Goal: Task Accomplishment & Management: Manage account settings

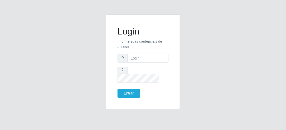
click at [139, 63] on input "text" at bounding box center [148, 58] width 41 height 9
paste input "[EMAIL_ADDRESS][DOMAIN_NAME]"
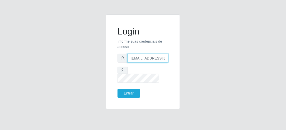
scroll to position [0, 29]
type input "[EMAIL_ADDRESS][DOMAIN_NAME]"
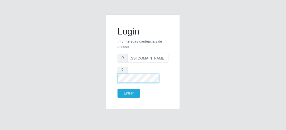
scroll to position [0, 0]
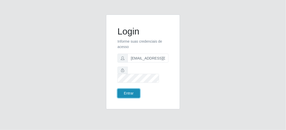
click at [136, 89] on button "Entrar" at bounding box center [129, 93] width 22 height 9
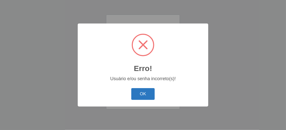
click at [142, 93] on button "OK" at bounding box center [143, 94] width 24 height 12
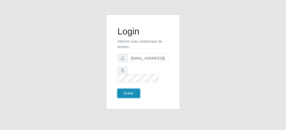
click at [135, 89] on button "Entrar" at bounding box center [129, 93] width 22 height 9
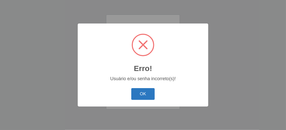
click at [147, 93] on button "OK" at bounding box center [143, 94] width 24 height 12
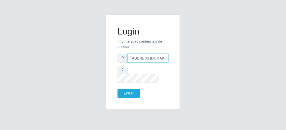
scroll to position [0, 29]
drag, startPoint x: 166, startPoint y: 63, endPoint x: 171, endPoint y: 64, distance: 4.7
click at [171, 64] on div "Login Informe suas credenciais de acesso rh.caico@supermercadosqueiroz.com.br E…" at bounding box center [143, 62] width 61 height 82
click at [219, 77] on div "Login Informe suas credenciais de acesso rh.caico@supermercadosqueiroz.com.br E…" at bounding box center [143, 65] width 245 height 101
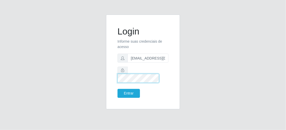
click at [116, 80] on div "Login Informe suas credenciais de acesso rh.caico@supermercadosqueiroz.com.br E…" at bounding box center [143, 62] width 61 height 82
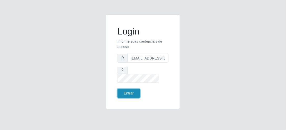
click at [135, 93] on button "Entrar" at bounding box center [129, 93] width 22 height 9
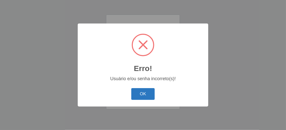
click at [148, 92] on button "OK" at bounding box center [143, 94] width 24 height 12
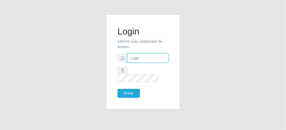
click at [138, 63] on input "text" at bounding box center [148, 58] width 41 height 9
click at [129, 63] on input "text" at bounding box center [148, 58] width 41 height 9
paste input "[EMAIL_ADDRESS][DOMAIN_NAME]"
type input "gerenciacaico@supermercadosqueiroz.com.br"
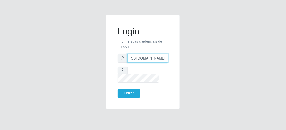
scroll to position [0, 0]
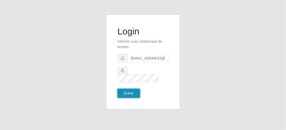
click at [131, 89] on button "Entrar" at bounding box center [129, 93] width 22 height 9
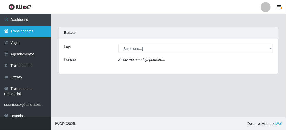
click at [33, 32] on link "Trabalhadores" at bounding box center [25, 31] width 51 height 11
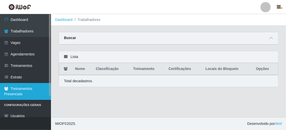
scroll to position [25, 0]
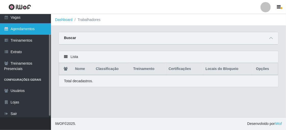
click at [33, 30] on link "Agendamentos" at bounding box center [25, 28] width 51 height 11
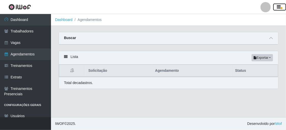
click at [284, 4] on button "button" at bounding box center [280, 7] width 13 height 7
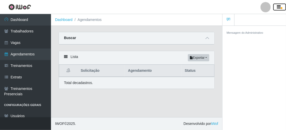
click at [276, 8] on button "button" at bounding box center [280, 7] width 13 height 7
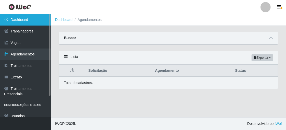
click at [31, 19] on link "Dashboard" at bounding box center [25, 19] width 51 height 11
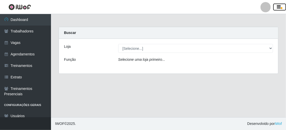
click at [286, 10] on button "button" at bounding box center [280, 7] width 13 height 7
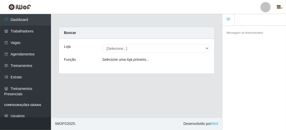
click at [267, 6] on div at bounding box center [266, 7] width 10 height 10
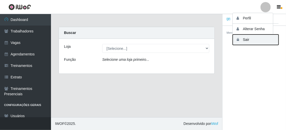
click at [252, 38] on button "Sair" at bounding box center [256, 39] width 46 height 10
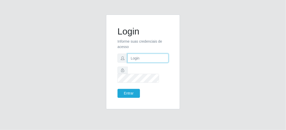
type input "gerenciacaico@supermercadosqueiroz.com.br"
click at [149, 63] on input "gerenciacaico@supermercadosqueiroz.com.br" at bounding box center [148, 58] width 41 height 9
drag, startPoint x: 130, startPoint y: 62, endPoint x: 185, endPoint y: 67, distance: 54.9
click at [185, 67] on div "Login Informe suas credenciais de acesso gerenciacaico@supermercadosqueiroz.com…" at bounding box center [143, 65] width 245 height 101
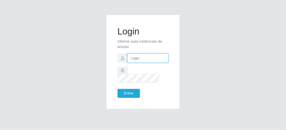
scroll to position [0, 0]
paste input "rh.caico@supermercadosqueiroz.com.br"
type input "rh.caico@supermercadosqueiroz.com.br"
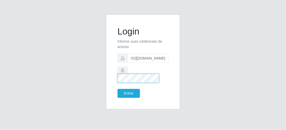
scroll to position [0, 0]
click at [113, 83] on div "Login Informe suas credenciais de acesso rh.caico@supermercadosqueiroz.com.br E…" at bounding box center [143, 62] width 61 height 82
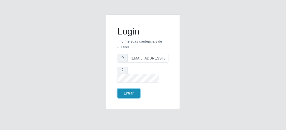
click at [126, 90] on button "Entrar" at bounding box center [129, 93] width 22 height 9
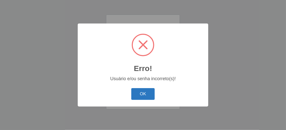
click at [142, 95] on button "OK" at bounding box center [143, 94] width 24 height 12
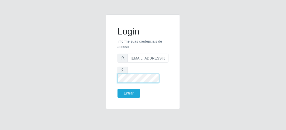
click at [117, 82] on div "Login Informe suas credenciais de acesso rh.caico@supermercadosqueiroz.com.br E…" at bounding box center [143, 62] width 61 height 82
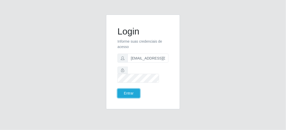
drag, startPoint x: 129, startPoint y: 90, endPoint x: 130, endPoint y: 84, distance: 6.1
click at [130, 84] on form "Login Informe suas credenciais de acesso rh.caico@supermercadosqueiroz.com.br E…" at bounding box center [143, 62] width 51 height 72
click at [131, 94] on div "Login Informe suas credenciais de acesso rh.caico@supermercadosqueiroz.com.br E…" at bounding box center [143, 62] width 61 height 82
click at [131, 92] on button "Entrar" at bounding box center [129, 93] width 22 height 9
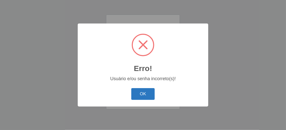
click at [143, 94] on button "OK" at bounding box center [143, 94] width 24 height 12
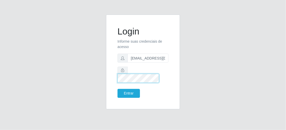
click at [126, 77] on div at bounding box center [143, 75] width 51 height 16
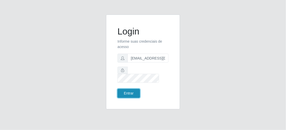
click at [130, 90] on button "Entrar" at bounding box center [129, 93] width 22 height 9
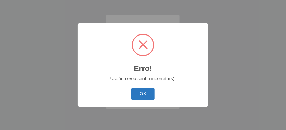
click at [150, 95] on button "OK" at bounding box center [143, 94] width 24 height 12
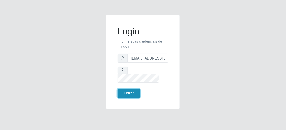
click at [133, 91] on button "Entrar" at bounding box center [129, 93] width 22 height 9
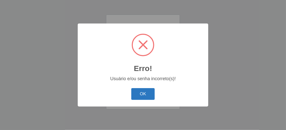
click at [145, 97] on button "OK" at bounding box center [143, 94] width 24 height 12
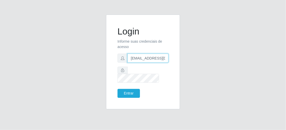
click at [164, 62] on input "rh.caico@supermercadosqueiroz.com.br" at bounding box center [148, 58] width 41 height 9
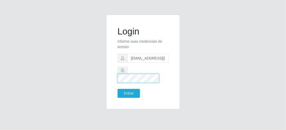
click at [126, 78] on div at bounding box center [143, 75] width 51 height 16
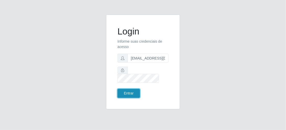
click at [127, 89] on button "Entrar" at bounding box center [129, 93] width 22 height 9
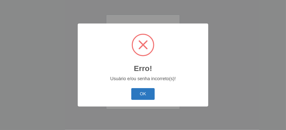
click at [148, 90] on button "OK" at bounding box center [143, 94] width 24 height 12
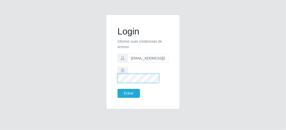
click at [122, 77] on div at bounding box center [143, 75] width 51 height 16
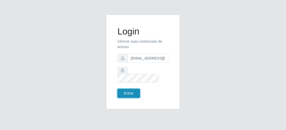
click at [130, 89] on button "Entrar" at bounding box center [129, 93] width 22 height 9
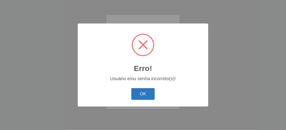
click at [148, 96] on button "OK" at bounding box center [143, 94] width 24 height 12
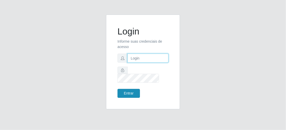
type input "[EMAIL_ADDRESS][DOMAIN_NAME]"
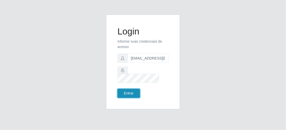
click at [128, 89] on button "Entrar" at bounding box center [129, 93] width 22 height 9
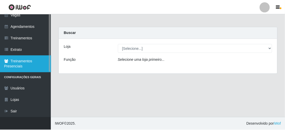
scroll to position [2, 0]
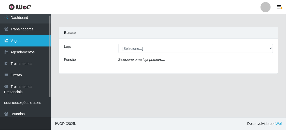
click at [32, 44] on link "Vagas" at bounding box center [25, 40] width 51 height 11
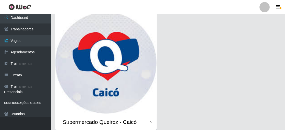
scroll to position [39, 0]
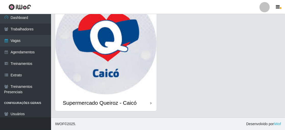
click at [150, 103] on div "Supermercado Queiroz - Caicó" at bounding box center [106, 102] width 102 height 17
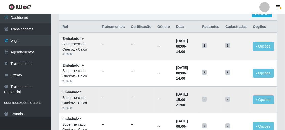
scroll to position [51, 0]
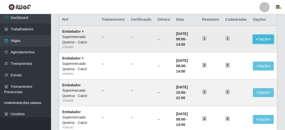
click at [262, 39] on button "Opções" at bounding box center [263, 39] width 21 height 9
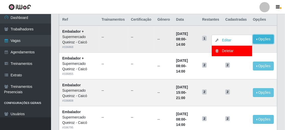
click at [262, 39] on button "Opções" at bounding box center [263, 39] width 21 height 9
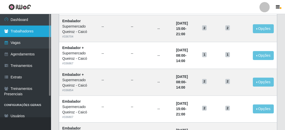
scroll to position [329, 0]
click at [31, 30] on link "Trabalhadores" at bounding box center [25, 31] width 51 height 11
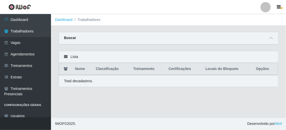
click at [68, 58] on div "Lista" at bounding box center [168, 57] width 219 height 12
click at [67, 57] on icon at bounding box center [66, 57] width 4 height 4
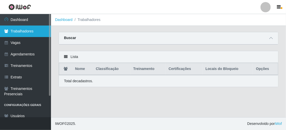
click at [25, 29] on link "Trabalhadores" at bounding box center [25, 31] width 51 height 11
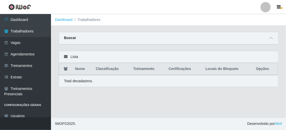
click at [86, 19] on li "Trabalhadores" at bounding box center [87, 19] width 28 height 5
click at [94, 20] on li "Trabalhadores" at bounding box center [87, 19] width 28 height 5
click at [93, 20] on li "Trabalhadores" at bounding box center [87, 19] width 28 height 5
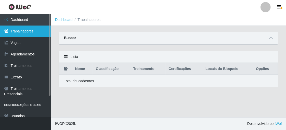
click at [18, 30] on link "Trabalhadores" at bounding box center [25, 31] width 51 height 11
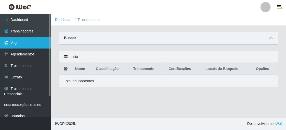
click at [14, 45] on link "Vagas" at bounding box center [25, 42] width 51 height 11
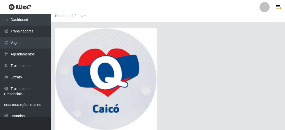
scroll to position [39, 0]
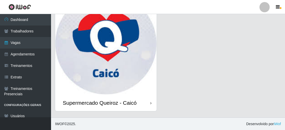
click at [151, 102] on icon at bounding box center [150, 103] width 1 height 4
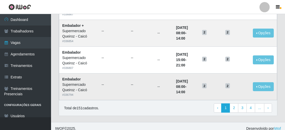
scroll to position [380, 0]
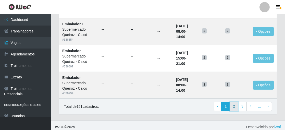
click at [238, 106] on link "2" at bounding box center [234, 106] width 9 height 9
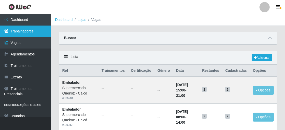
click at [29, 28] on link "Trabalhadores" at bounding box center [25, 31] width 51 height 11
